Goal: Information Seeking & Learning: Understand process/instructions

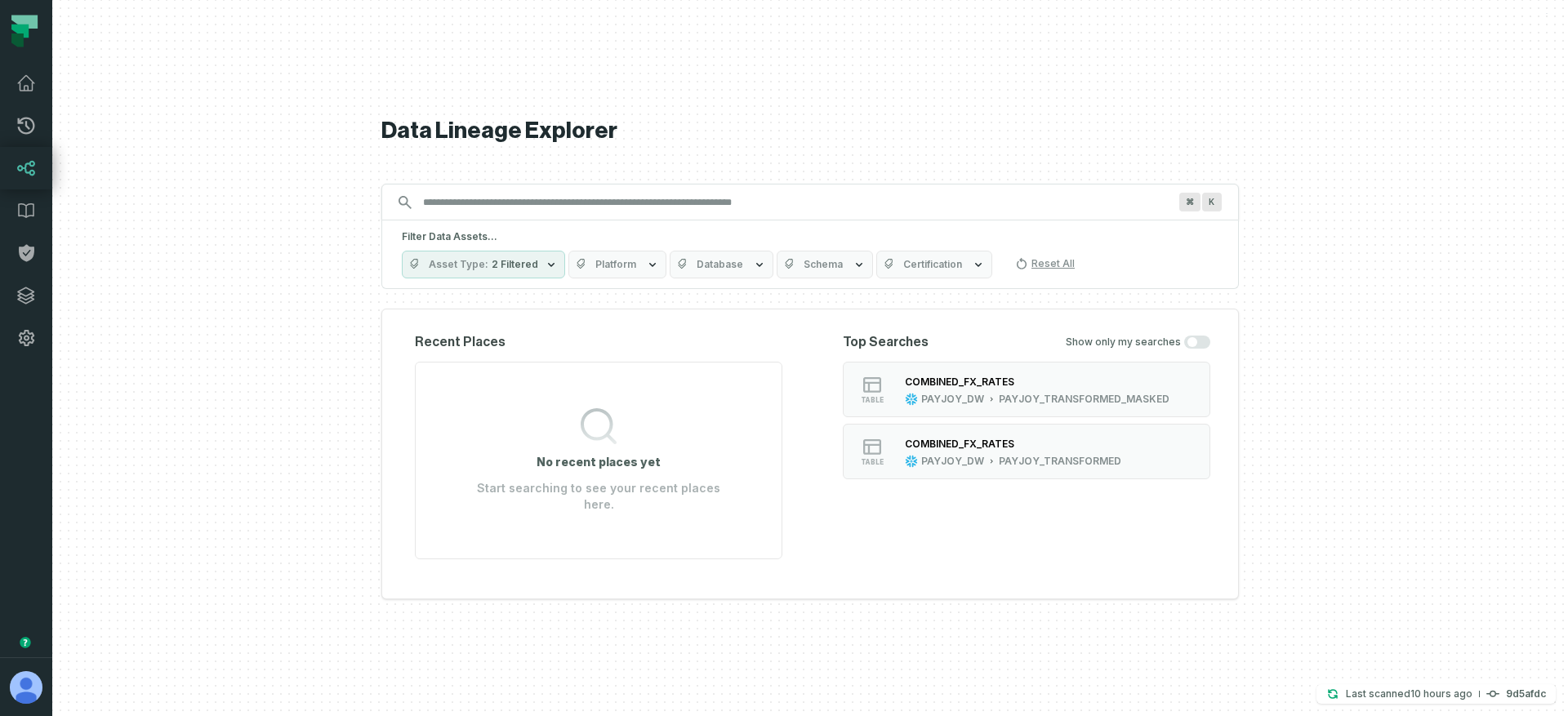
click at [646, 272] on icon "button" at bounding box center [652, 264] width 13 height 13
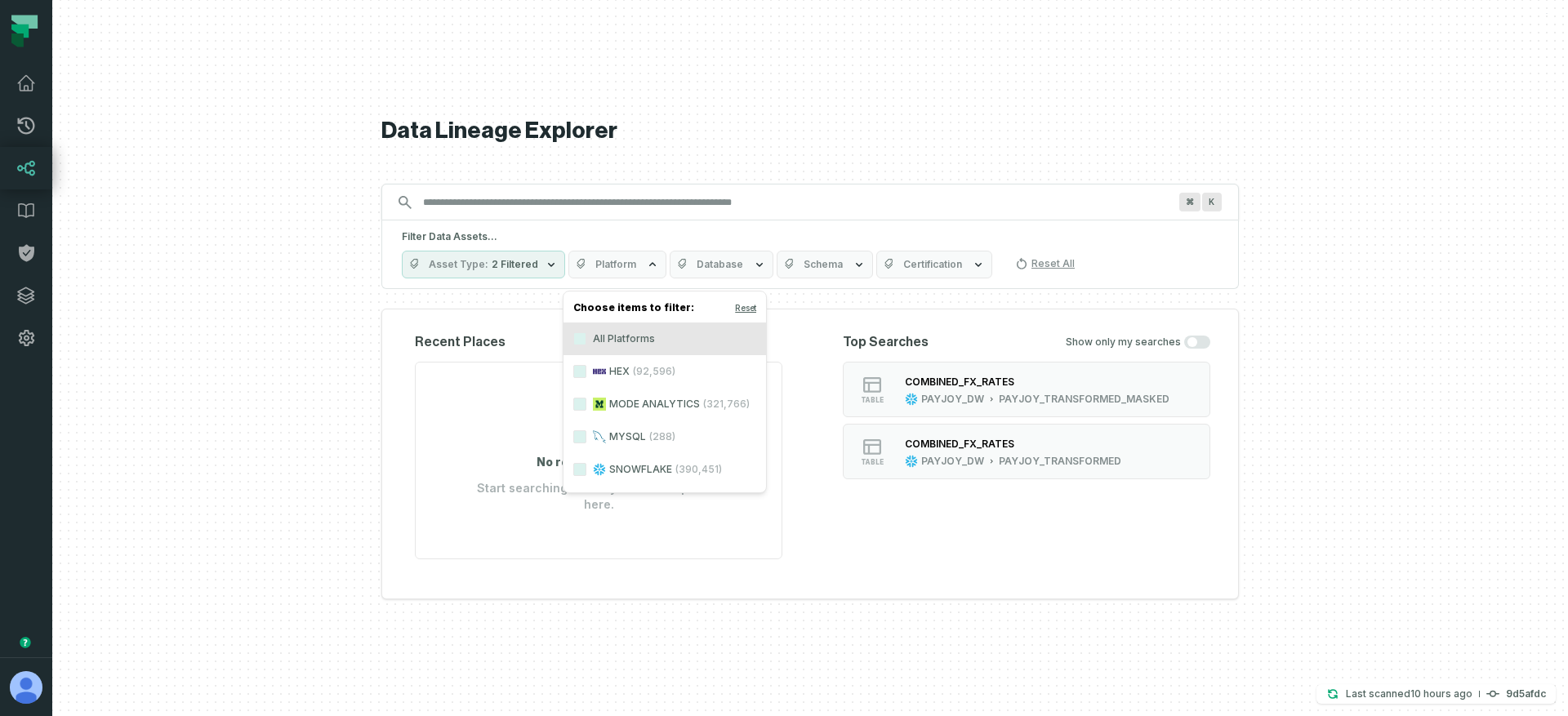
click at [614, 373] on label "HEX (92,596)" at bounding box center [665, 371] width 202 height 32
click at [586, 373] on button "HEX (92,596)" at bounding box center [580, 371] width 13 height 13
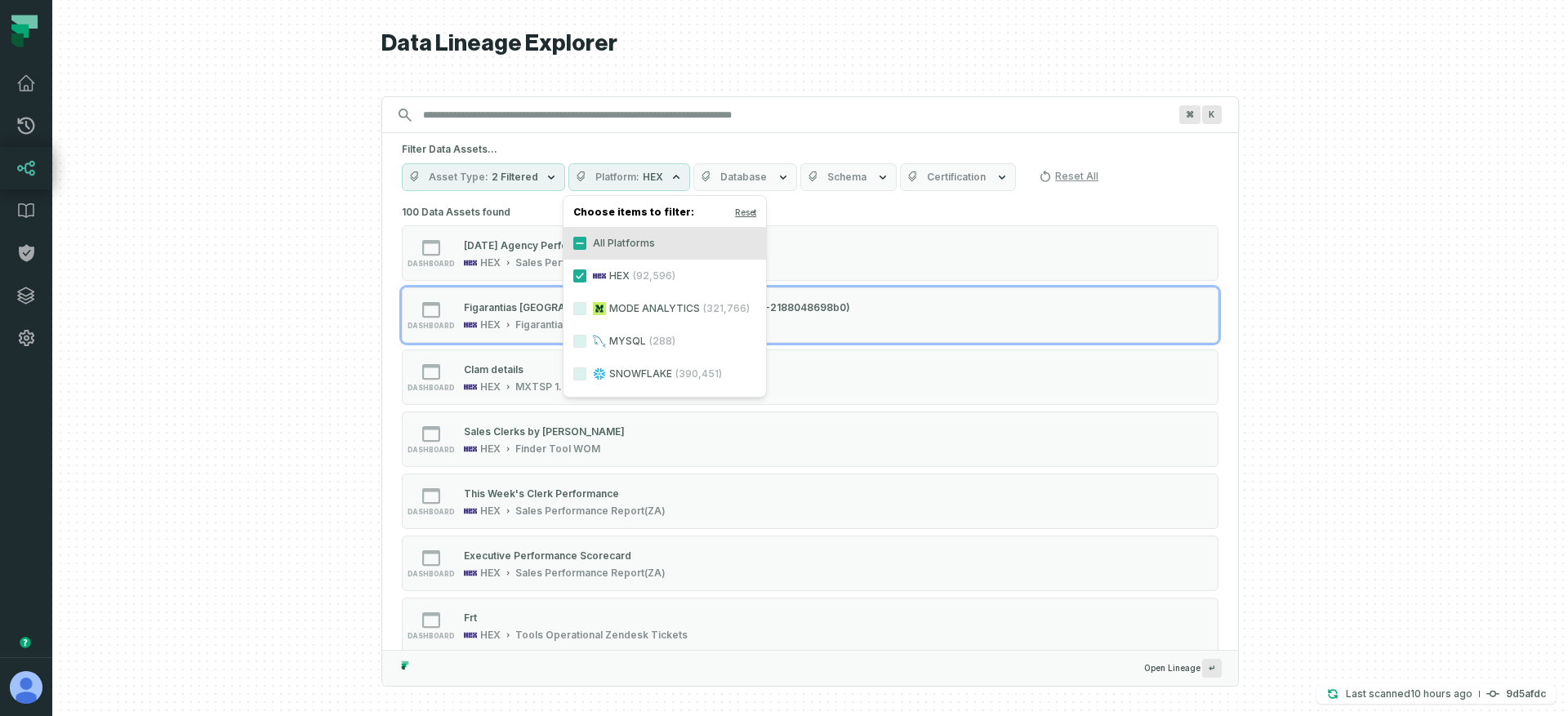
click at [306, 389] on div at bounding box center [809, 358] width 1515 height 716
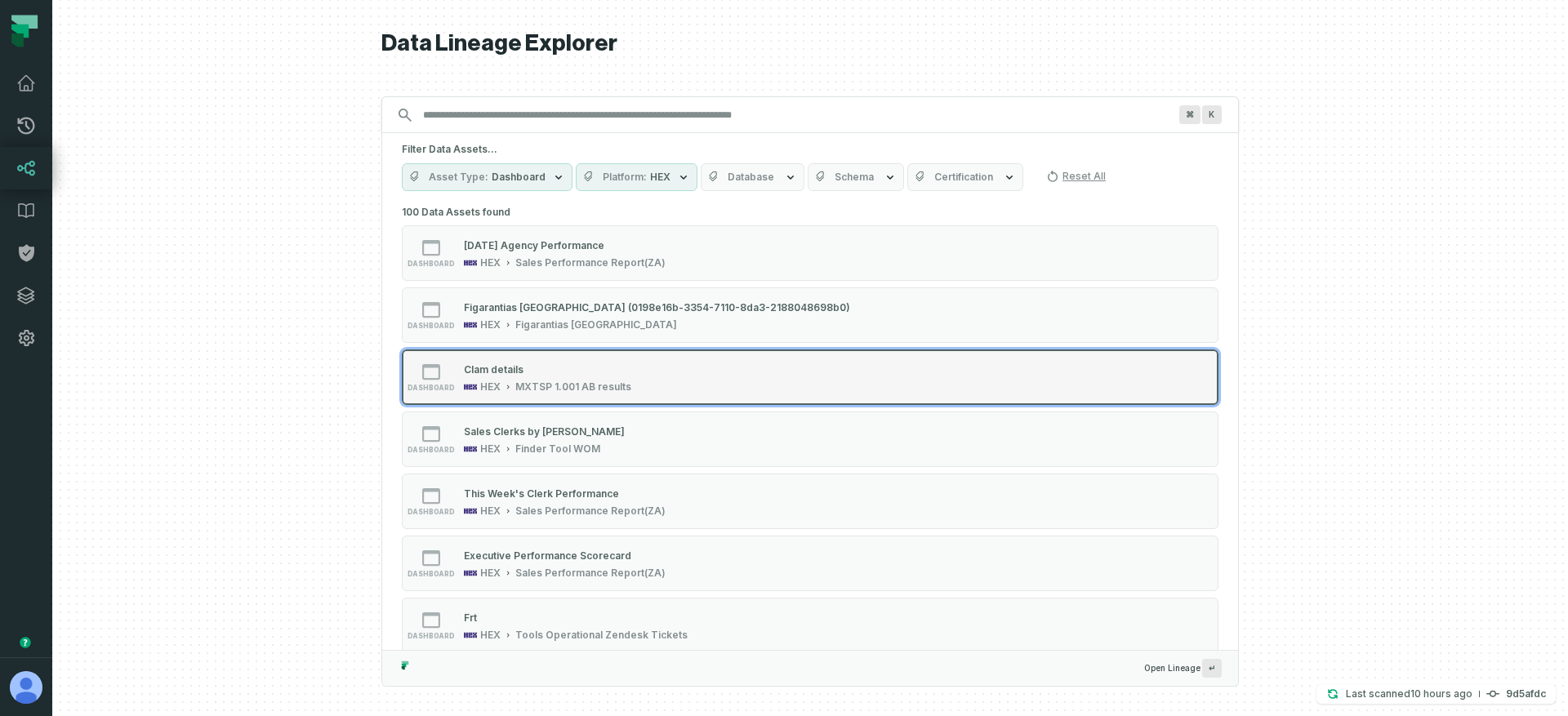
click at [598, 377] on div "Clam details HEX MXTSP 1.001 AB results" at bounding box center [547, 377] width 180 height 32
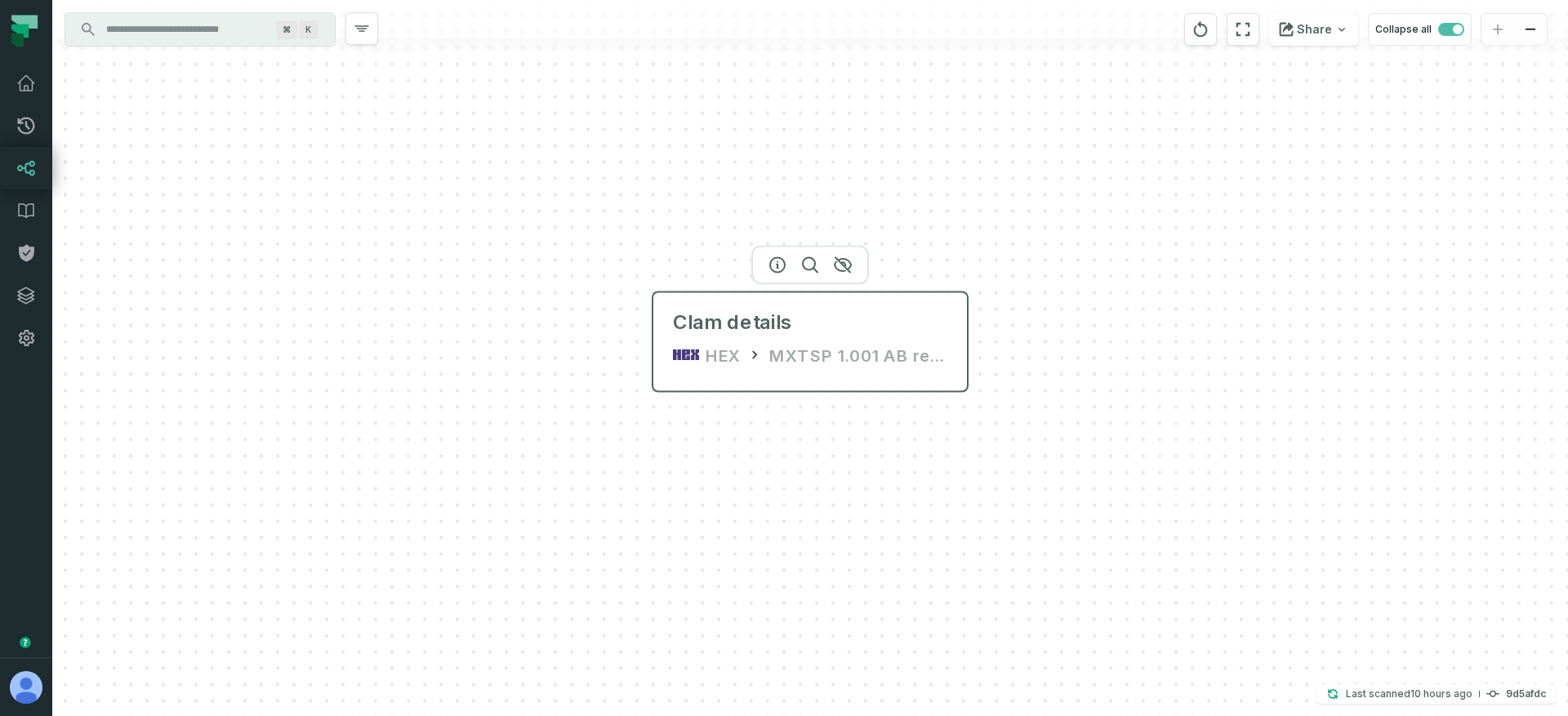
click at [732, 342] on div "HEX" at bounding box center [722, 355] width 34 height 26
click at [779, 266] on icon "button" at bounding box center [778, 265] width 20 height 20
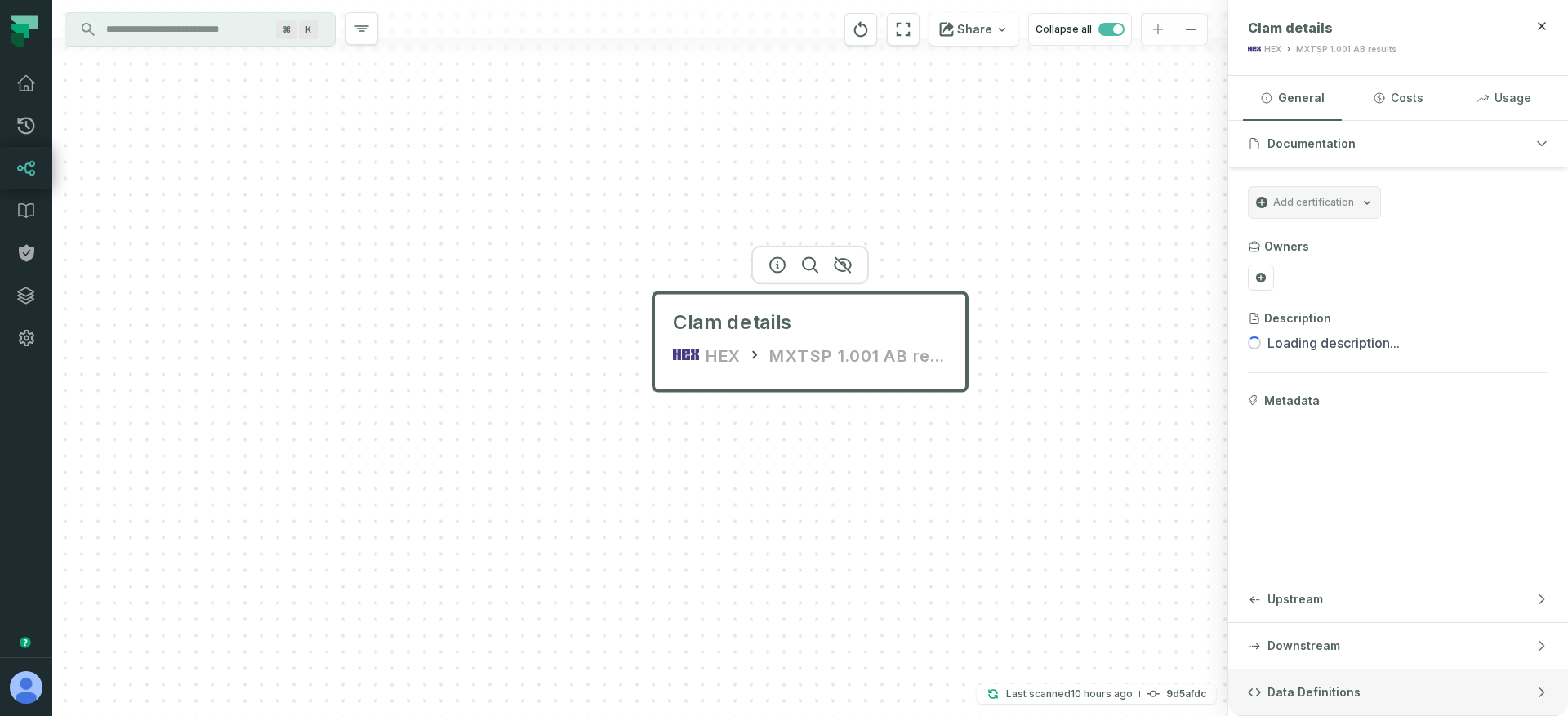
click at [1328, 694] on span "Data Definitions" at bounding box center [1314, 693] width 93 height 16
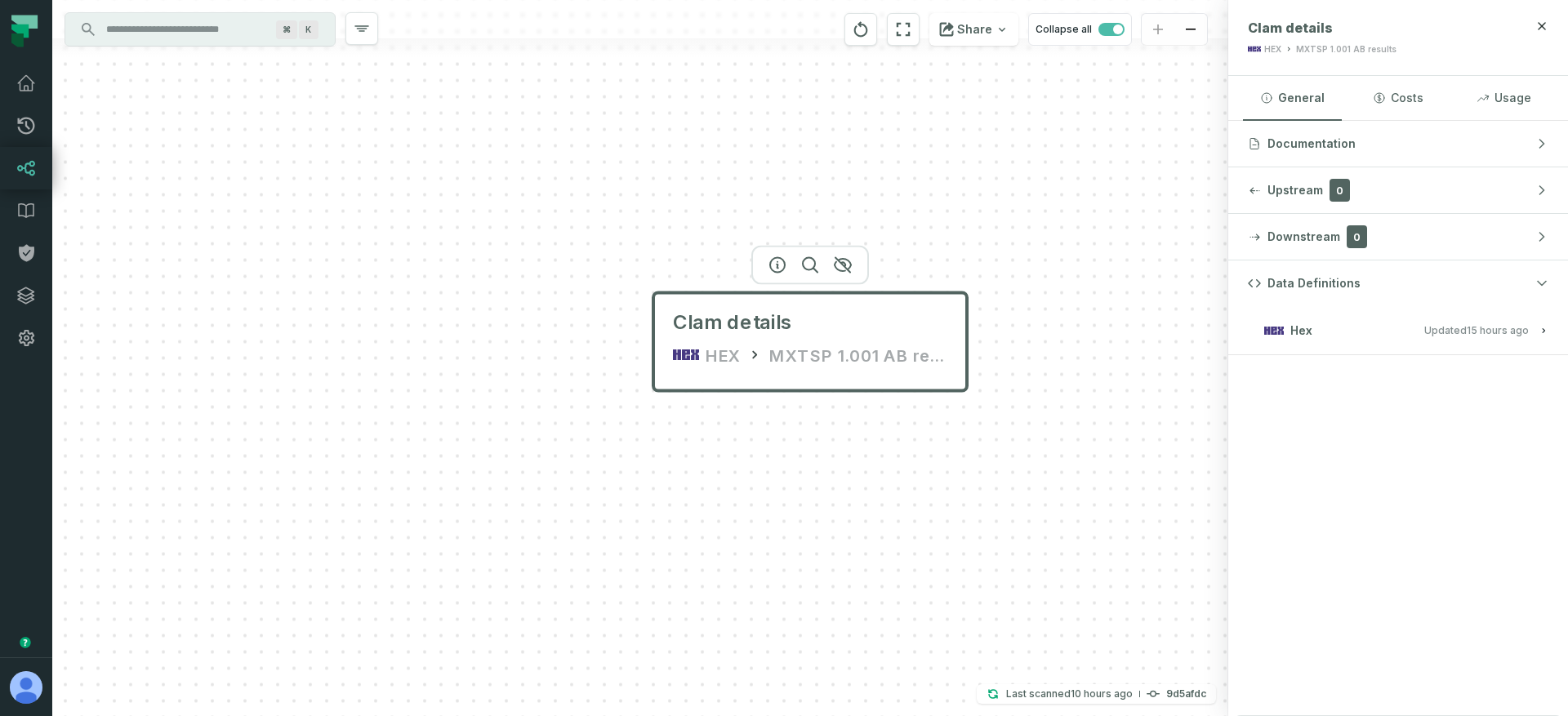
click at [1469, 323] on button "Hex Updated [DATE] 1:05:40 AM" at bounding box center [1397, 330] width 300 height 22
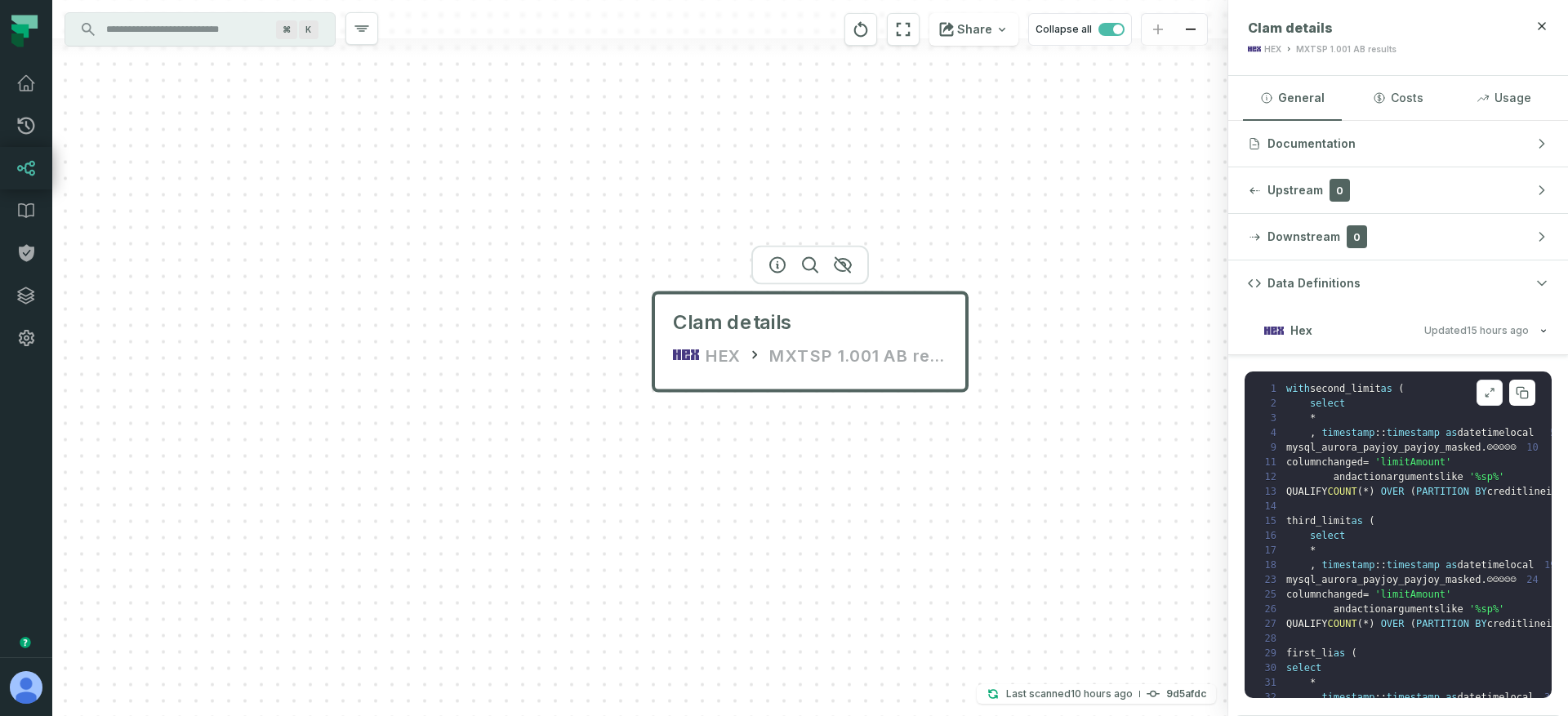
click at [1482, 389] on button at bounding box center [1489, 393] width 26 height 26
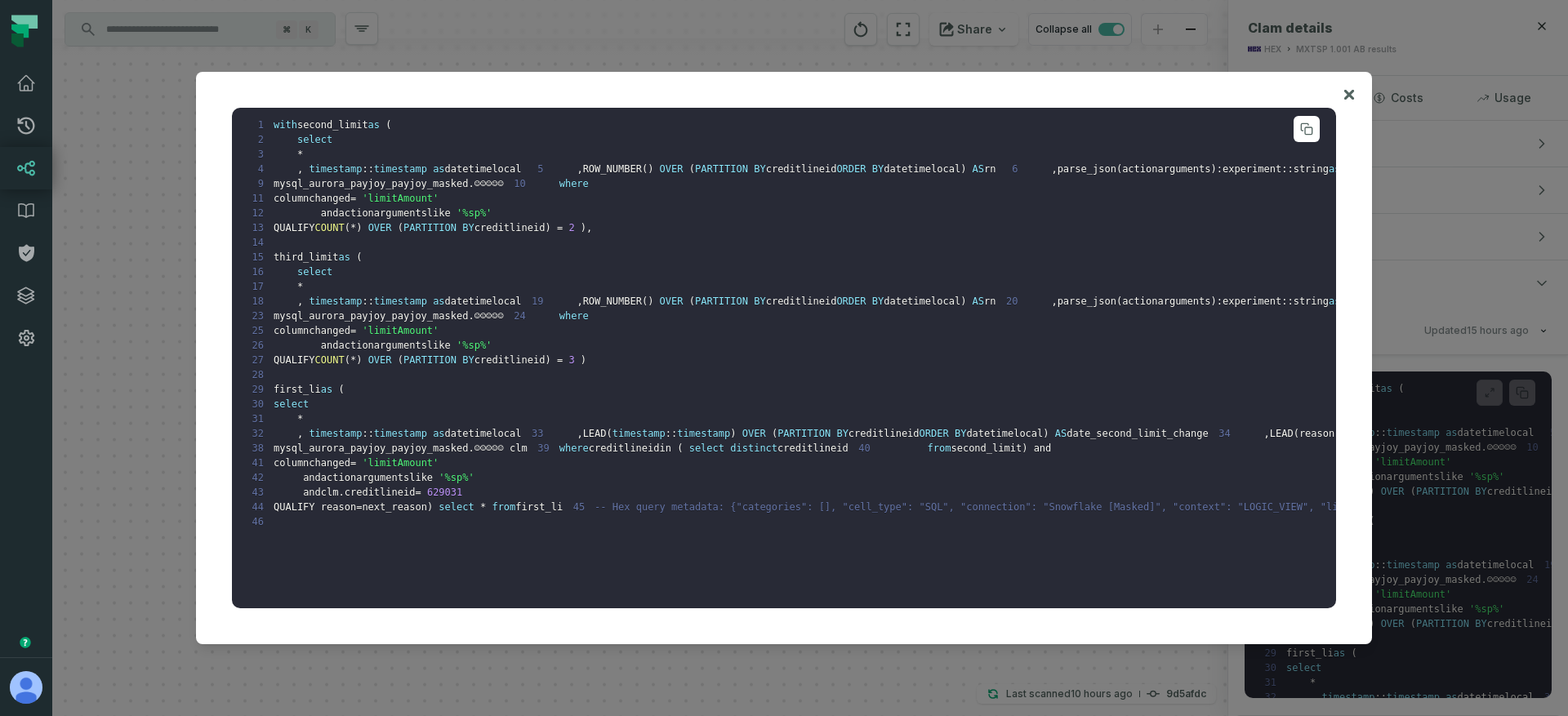
scroll to position [207, 0]
click at [514, 454] on span "☺☺☺☺☺ clm" at bounding box center [500, 448] width 53 height 12
click at [538, 500] on pre "1 with second_limit as ( 2 select 3 * 4 , timestamp :: timestamp as datetimeloc…" at bounding box center [784, 358] width 1104 height 502
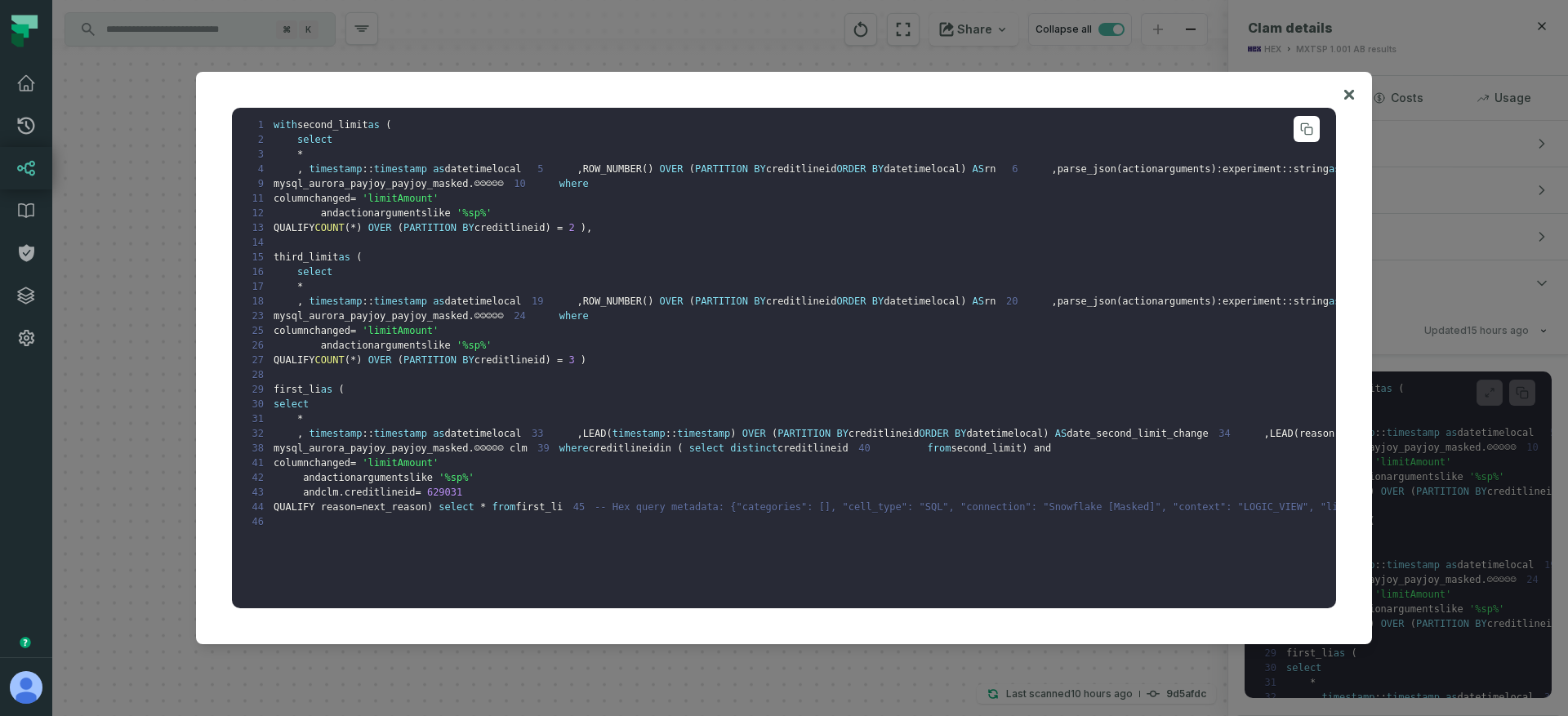
click at [418, 189] on span "mysql_aurora_payjoy_payjoy_masked" at bounding box center [370, 184] width 194 height 12
click at [1355, 92] on button at bounding box center [1348, 94] width 13 height 13
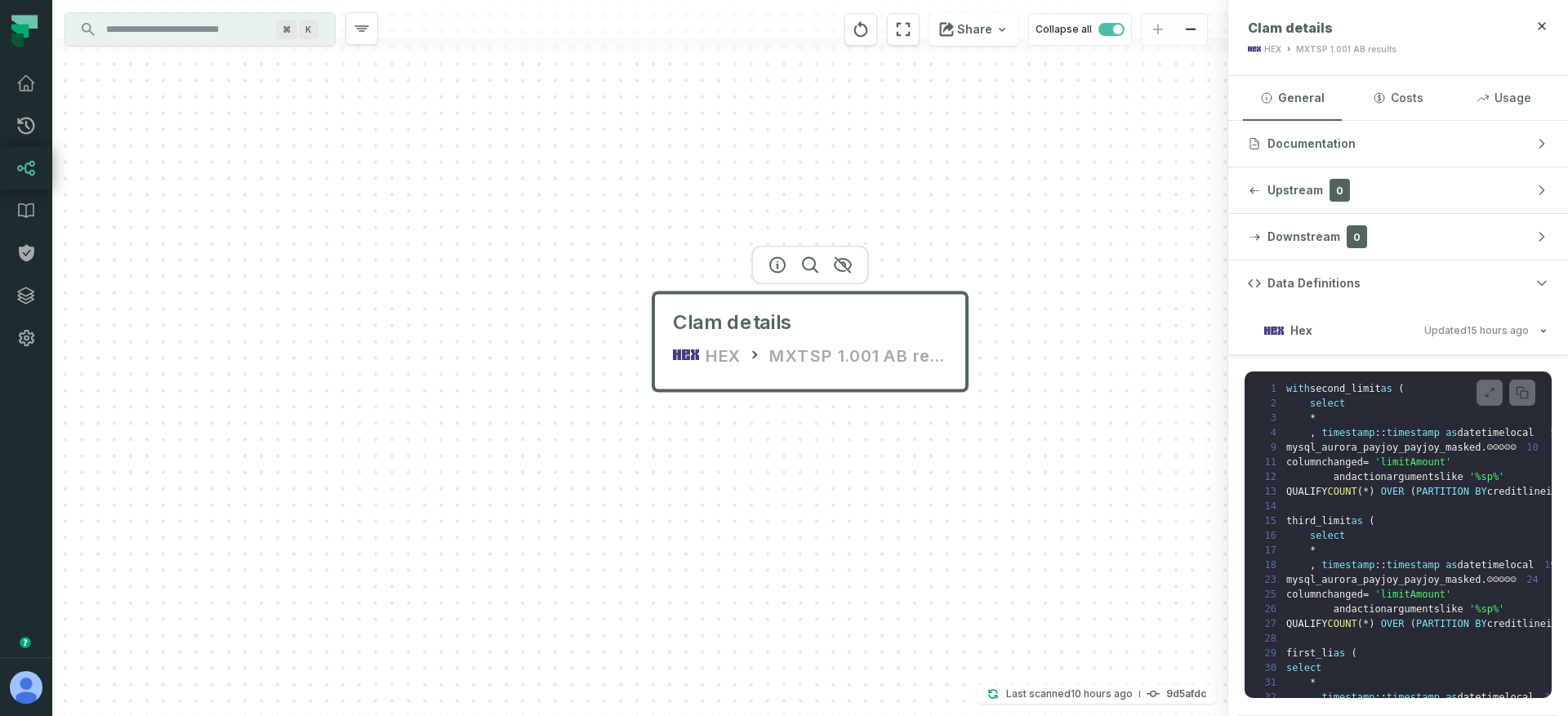
click at [1079, 178] on div "Clam details HEX MXTSP 1.001 AB results" at bounding box center [640, 358] width 1176 height 716
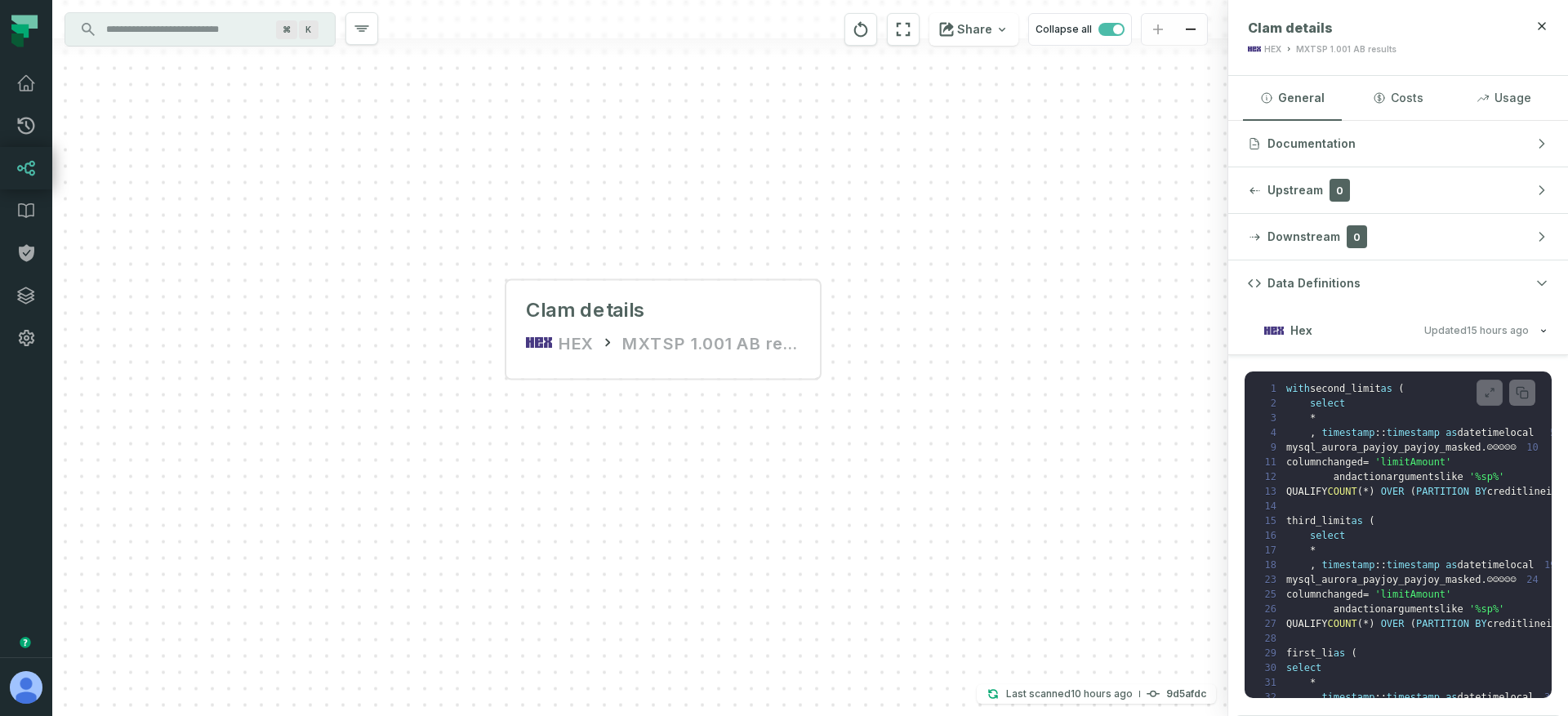
drag, startPoint x: 1006, startPoint y: 216, endPoint x: 812, endPoint y: 198, distance: 194.8
click at [831, 179] on div "Clam details HEX MXTSP 1.001 AB results" at bounding box center [640, 358] width 1176 height 716
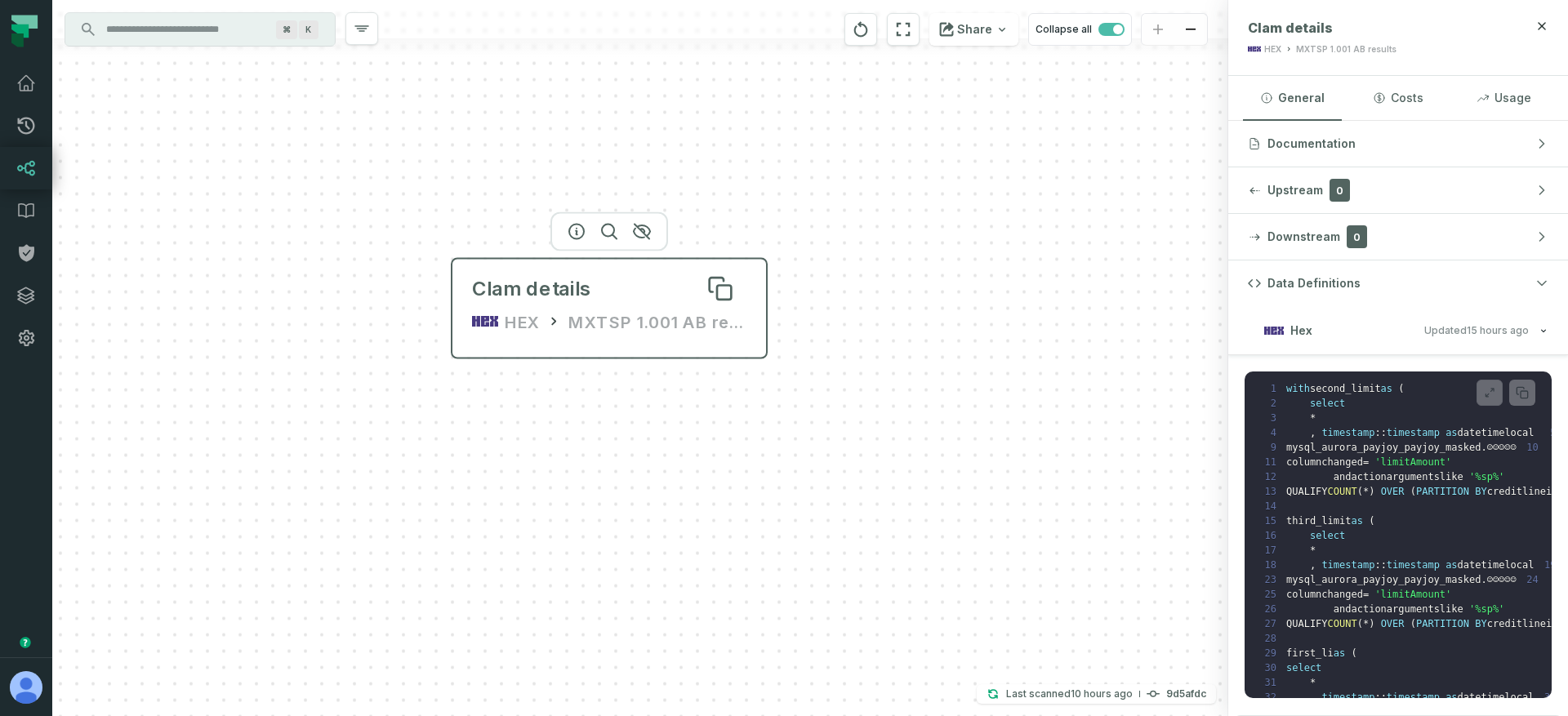
click at [633, 289] on div "Clam details" at bounding box center [609, 289] width 274 height 26
click at [1495, 336] on button "Hex Updated [DATE] 1:05:40 AM" at bounding box center [1397, 330] width 300 height 22
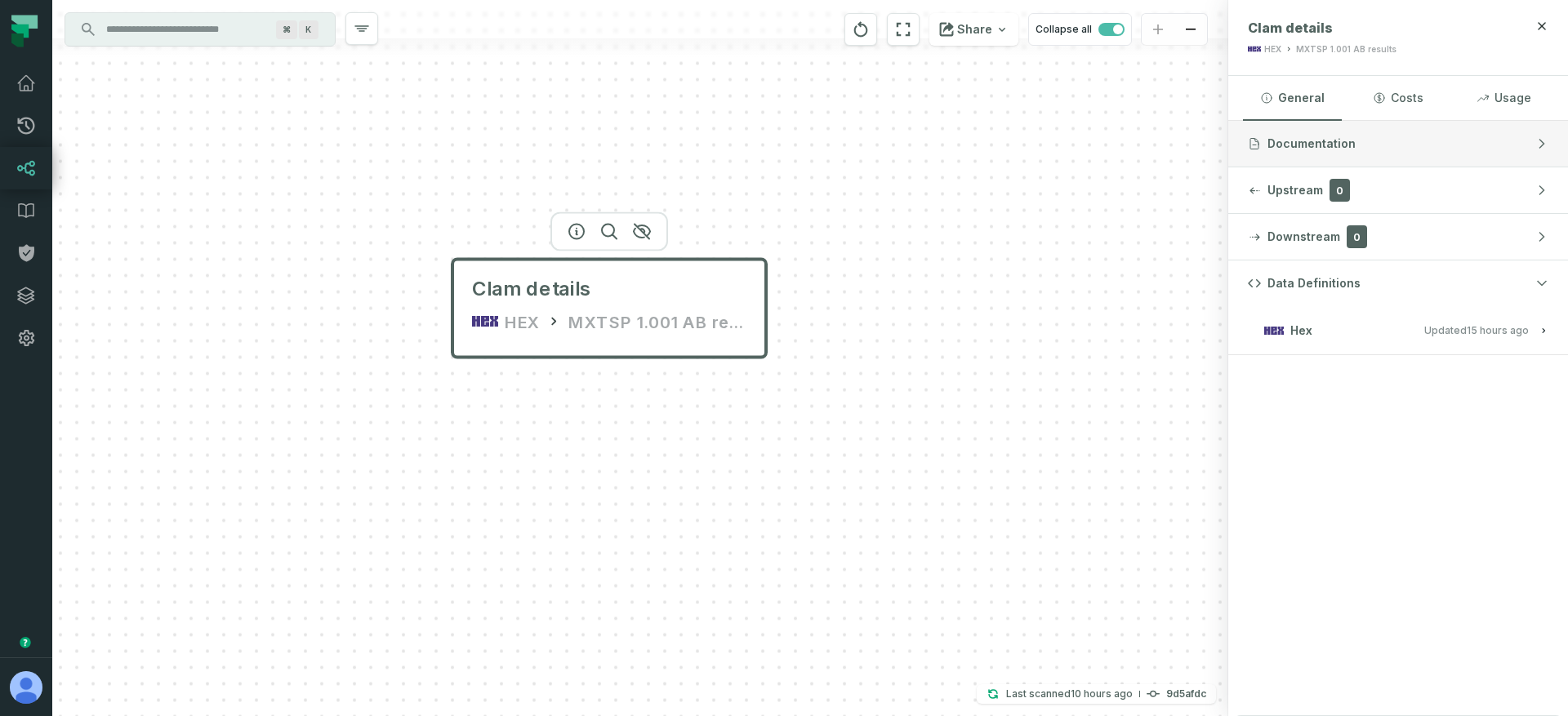
click at [1339, 135] on span "Documentation" at bounding box center [1311, 143] width 88 height 16
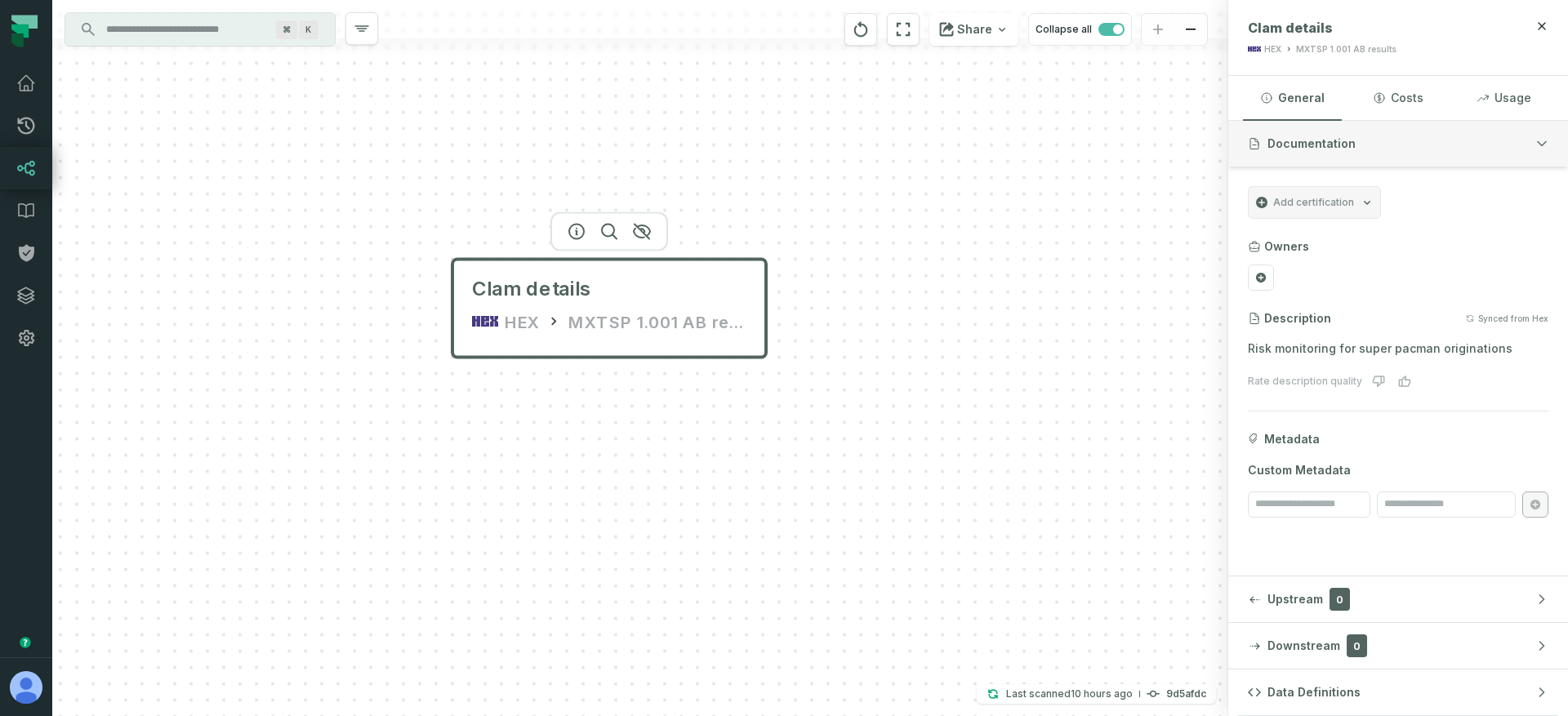
click at [1364, 136] on button "Documentation" at bounding box center [1398, 143] width 340 height 46
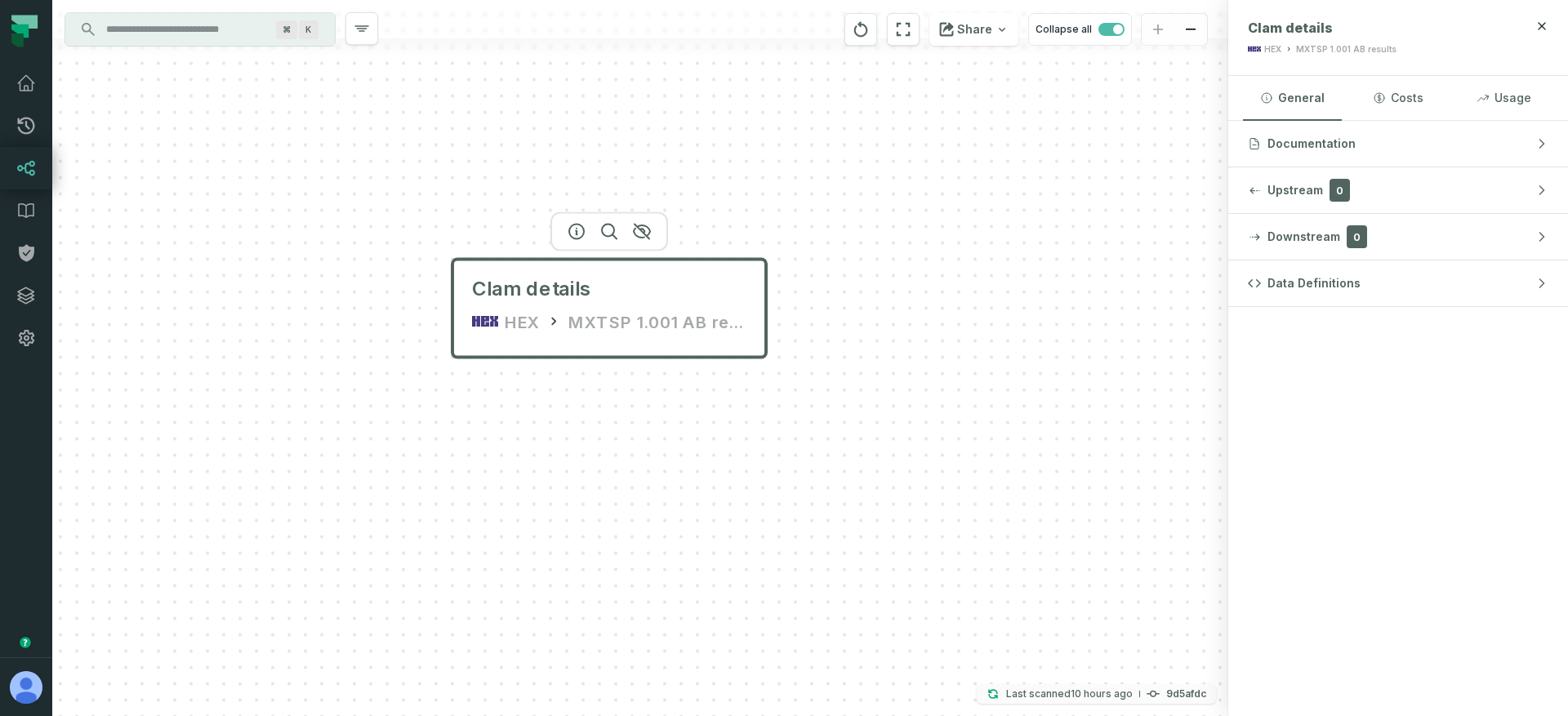
click at [1163, 686] on button "Last scanned [DATE] 6:15:10 AM 9d5afdc" at bounding box center [1096, 694] width 239 height 20
